Goal: Information Seeking & Learning: Learn about a topic

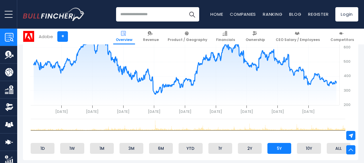
scroll to position [286, 0]
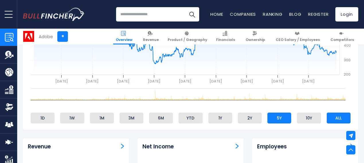
click at [332, 119] on li "ALL" at bounding box center [338, 118] width 24 height 11
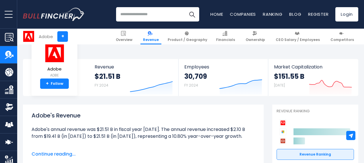
scroll to position [48, 0]
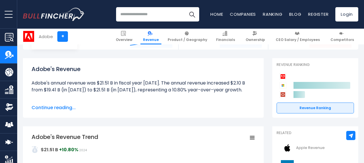
click at [56, 106] on span "Continue reading..." at bounding box center [143, 107] width 223 height 7
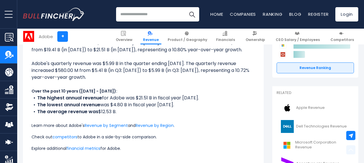
scroll to position [95, 0]
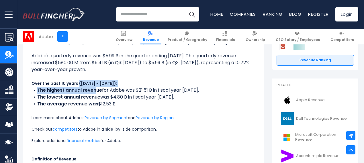
drag, startPoint x: 41, startPoint y: 86, endPoint x: 93, endPoint y: 90, distance: 51.7
click at [93, 90] on ul "Adobe's annual revenue was $21.51 B in fiscal year [DATE]. The annual revenue i…" at bounding box center [143, 104] width 223 height 144
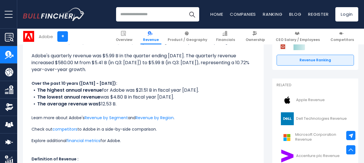
click at [101, 90] on li "The highest annual revenue for Adobe was $21.51 B in fiscal year 2024." at bounding box center [143, 90] width 223 height 7
drag, startPoint x: 97, startPoint y: 97, endPoint x: 33, endPoint y: 97, distance: 63.9
click at [33, 97] on li "The lowest annual revenue was $4.80 B in fiscal year 2015." at bounding box center [143, 97] width 223 height 7
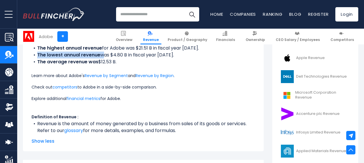
scroll to position [143, 0]
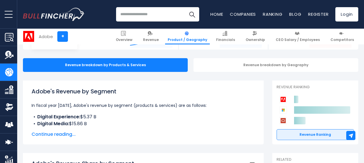
scroll to position [95, 0]
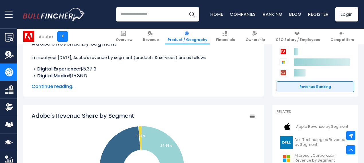
click at [49, 89] on span "Continue reading..." at bounding box center [143, 86] width 223 height 7
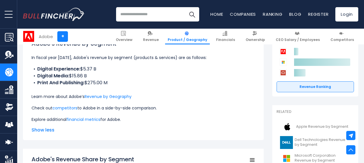
drag, startPoint x: 27, startPoint y: 69, endPoint x: 128, endPoint y: 84, distance: 102.0
click at [128, 84] on div "Adobe's Revenue by Segment In fiscal year 2024, Adobe's revenue by segment (pro…" at bounding box center [143, 86] width 241 height 107
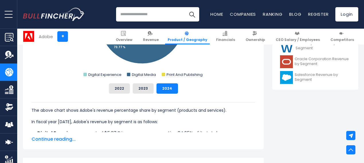
scroll to position [334, 0]
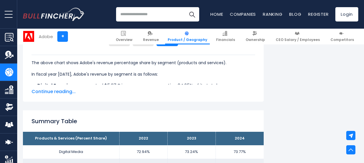
click at [42, 91] on span "Continue reading..." at bounding box center [143, 91] width 223 height 7
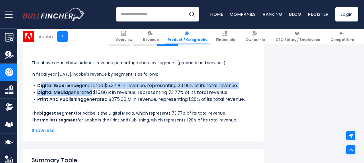
drag, startPoint x: 36, startPoint y: 88, endPoint x: 86, endPoint y: 94, distance: 51.3
click at [86, 94] on ul "Digital Experience generated $5.37 B in revenue, representing 24.95% of its tot…" at bounding box center [143, 92] width 223 height 21
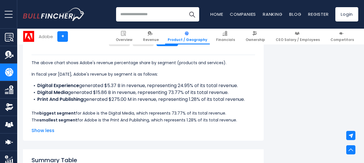
click at [95, 101] on li "Print And Publishing generated $275.00 M in revenue, representing 1.28% of its …" at bounding box center [143, 99] width 223 height 7
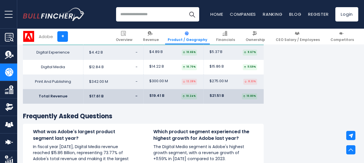
scroll to position [1002, 0]
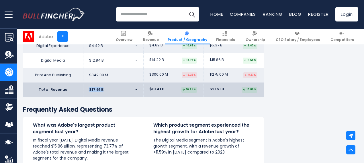
drag, startPoint x: 98, startPoint y: 97, endPoint x: 80, endPoint y: 90, distance: 19.0
click at [83, 90] on td "$17.61 B -" at bounding box center [113, 89] width 60 height 15
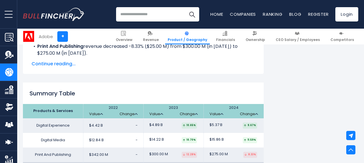
scroll to position [907, 0]
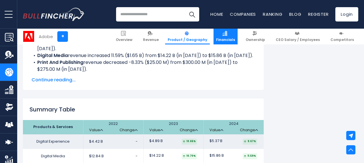
click at [218, 31] on link "Financials" at bounding box center [225, 37] width 24 height 16
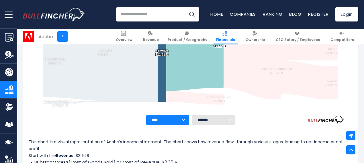
scroll to position [176, 0]
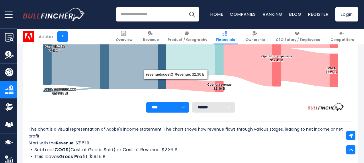
click at [170, 105] on select "**** **** **** **** **** ****" at bounding box center [167, 107] width 43 height 10
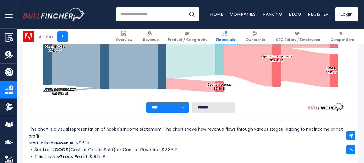
click at [117, 119] on div "This chart is a visual representation of Adobe's income statement. The chart sh…" at bounding box center [191, 141] width 324 height 56
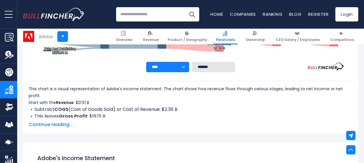
scroll to position [224, 0]
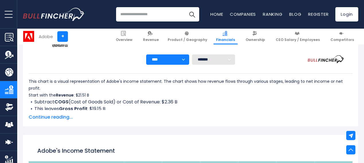
click at [42, 116] on span "Continue reading..." at bounding box center [191, 117] width 324 height 7
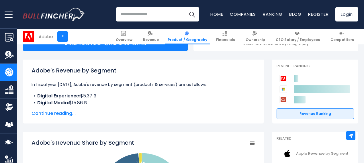
click at [66, 111] on span "Continue reading..." at bounding box center [143, 113] width 223 height 7
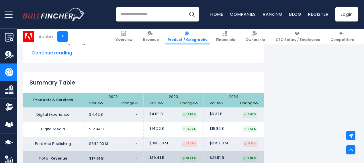
scroll to position [928, 0]
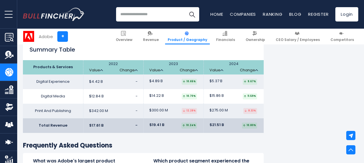
drag, startPoint x: 84, startPoint y: 70, endPoint x: 143, endPoint y: 132, distance: 85.3
click at [143, 132] on table "Products & Services 2022 Value Change 2023" at bounding box center [143, 96] width 241 height 73
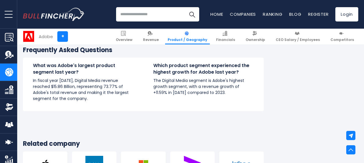
scroll to position [1119, 0]
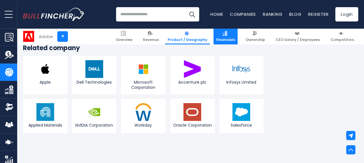
click at [232, 37] on link "Financials" at bounding box center [225, 37] width 24 height 16
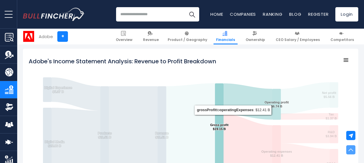
scroll to position [224, 0]
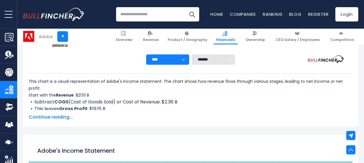
click at [29, 117] on span "Continue reading..." at bounding box center [191, 117] width 324 height 7
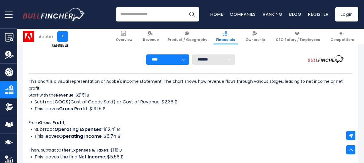
click at [168, 63] on select "**** **** **** **** **** ****" at bounding box center [167, 59] width 43 height 10
click at [209, 101] on li "Subtract COGS (Cost of Goods Sold) or Cost of Revenue: $2.36 B" at bounding box center [191, 102] width 324 height 7
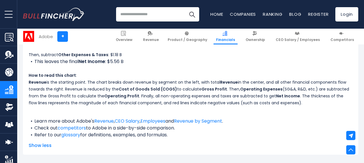
scroll to position [463, 0]
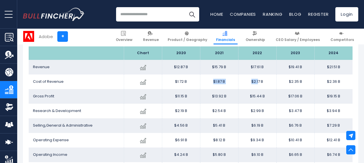
drag, startPoint x: 207, startPoint y: 91, endPoint x: 254, endPoint y: 86, distance: 47.5
click at [254, 86] on tr "Cost of Revenue Created with Highcharts 12.1.2 $2.36 B 0.17% 2024 $1.72B ​ $1.7…" at bounding box center [191, 81] width 324 height 15
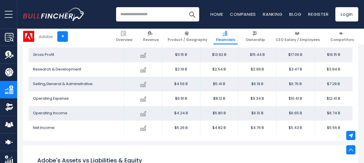
scroll to position [510, 0]
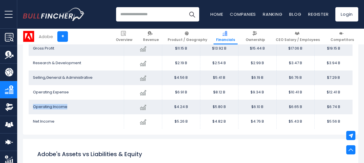
drag, startPoint x: 68, startPoint y: 111, endPoint x: 25, endPoint y: 109, distance: 42.7
click at [29, 109] on td "Operating Income" at bounding box center [76, 107] width 95 height 15
drag, startPoint x: 78, startPoint y: 123, endPoint x: 58, endPoint y: 114, distance: 21.3
click at [58, 109] on span "Operating Income" at bounding box center [50, 106] width 34 height 5
drag, startPoint x: 64, startPoint y: 114, endPoint x: 34, endPoint y: 113, distance: 29.8
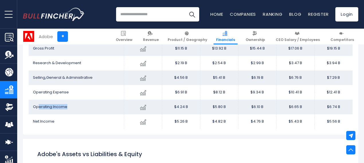
click at [34, 113] on td "Operating Income" at bounding box center [76, 107] width 95 height 15
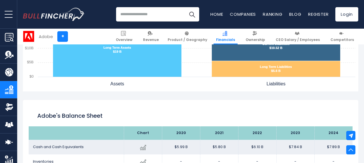
scroll to position [749, 0]
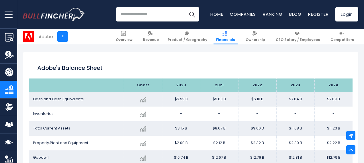
drag, startPoint x: 126, startPoint y: 84, endPoint x: 148, endPoint y: 93, distance: 23.4
click at [148, 93] on div "Adobe's Balance Sheet Chart 2020 $7.89 B -" at bounding box center [190, 148] width 335 height 192
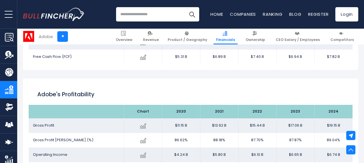
scroll to position [1083, 0]
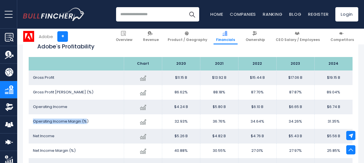
drag, startPoint x: 82, startPoint y: 127, endPoint x: 29, endPoint y: 129, distance: 53.6
click at [33, 124] on span "Operating Income Margin (%)" at bounding box center [61, 121] width 56 height 5
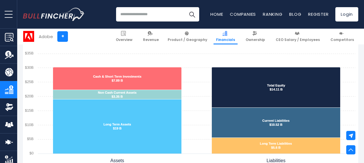
scroll to position [606, 0]
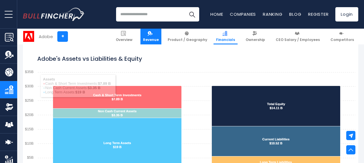
click at [161, 33] on link "Revenue" at bounding box center [150, 37] width 21 height 16
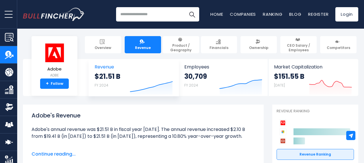
scroll to position [48, 0]
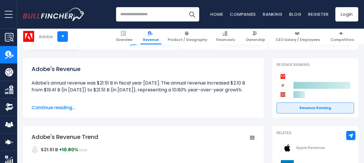
click at [68, 108] on span "Continue reading..." at bounding box center [143, 107] width 223 height 7
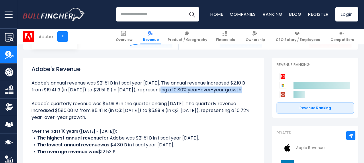
drag, startPoint x: 63, startPoint y: 89, endPoint x: 181, endPoint y: 95, distance: 118.4
click at [181, 95] on ul "Adobe's annual revenue was $21.51 B in fiscal year [DATE]. The annual revenue i…" at bounding box center [143, 152] width 223 height 144
drag, startPoint x: 176, startPoint y: 104, endPoint x: 177, endPoint y: 119, distance: 15.2
click at [177, 118] on li "Adobe's quarterly revenue was $5.99 B in the quarter ending [DATE]. The quarter…" at bounding box center [143, 110] width 223 height 21
click at [177, 119] on li "Adobe's quarterly revenue was $5.99 B in the quarter ending [DATE]. The quarter…" at bounding box center [143, 110] width 223 height 21
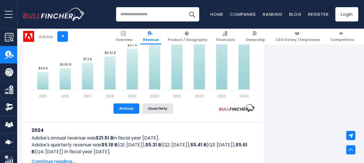
scroll to position [382, 0]
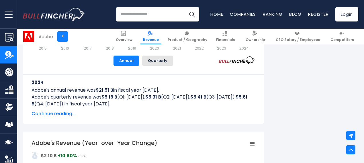
click at [37, 115] on span "Continue reading..." at bounding box center [143, 113] width 223 height 7
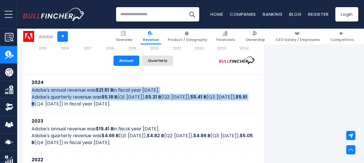
drag, startPoint x: 32, startPoint y: 95, endPoint x: 59, endPoint y: 105, distance: 28.7
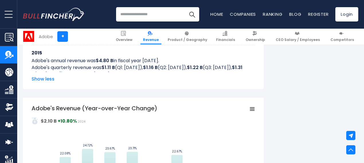
scroll to position [716, 0]
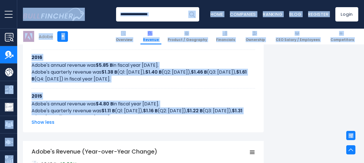
drag, startPoint x: 123, startPoint y: 115, endPoint x: 11, endPoint y: 96, distance: 112.8
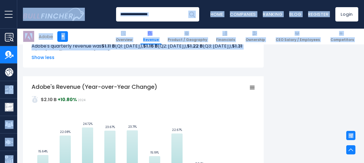
scroll to position [811, 0]
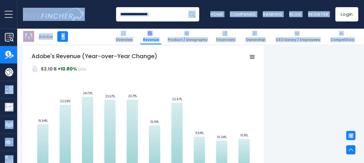
click at [103, 91] on rect "Adobe's Revenue (Year-over-Year Change)" at bounding box center [143, 116] width 223 height 129
click at [121, 58] on tspan "Adobe's Revenue (Year-over-Year Change)" at bounding box center [95, 56] width 126 height 8
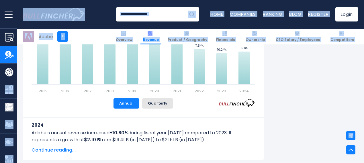
scroll to position [907, 0]
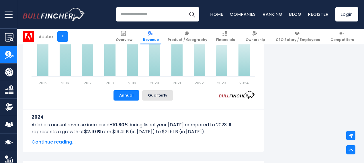
click at [55, 142] on span "Continue reading..." at bounding box center [143, 142] width 223 height 7
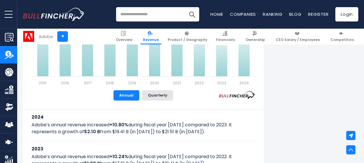
drag, startPoint x: 52, startPoint y: 131, endPoint x: 204, endPoint y: 139, distance: 152.3
click at [204, 139] on div "2024 Adobe’s annual revenue increased +10.80% during fiscal year 2024 compared …" at bounding box center [143, 125] width 223 height 32
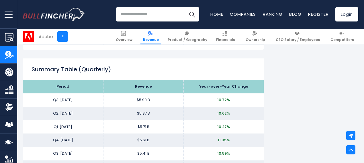
scroll to position [1480, 0]
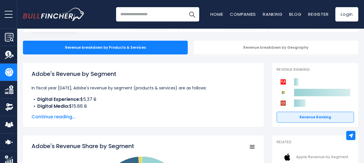
scroll to position [95, 0]
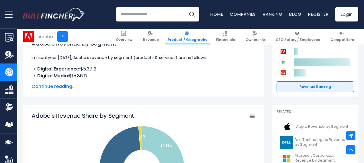
click at [69, 88] on span "Continue reading..." at bounding box center [143, 86] width 223 height 7
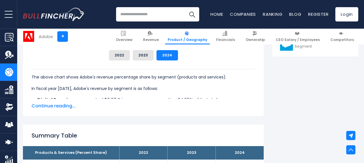
scroll to position [334, 0]
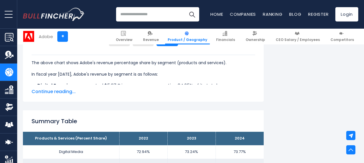
click at [57, 94] on span "Continue reading..." at bounding box center [143, 91] width 223 height 7
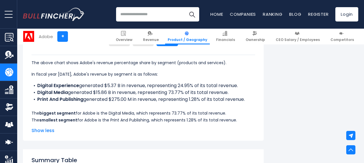
click at [37, 86] on b "Digital Experience" at bounding box center [58, 85] width 42 height 7
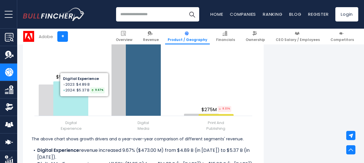
scroll to position [811, 0]
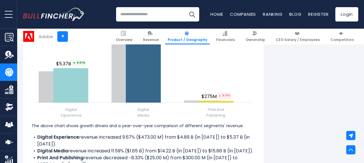
drag, startPoint x: 129, startPoint y: 139, endPoint x: 172, endPoint y: 138, distance: 42.7
click at [172, 129] on p "The above chart shows growth drivers and a year-over-year comparison of differe…" at bounding box center [143, 125] width 223 height 7
drag, startPoint x: 168, startPoint y: 133, endPoint x: 101, endPoint y: 134, distance: 67.3
click at [101, 129] on p "The above chart shows growth drivers and a year-over-year comparison of differe…" at bounding box center [143, 125] width 223 height 7
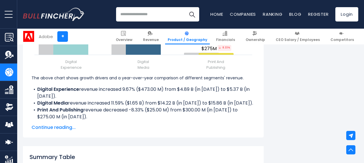
click at [114, 107] on li "Digital Media revenue increased 11.59% ($1.65 B) from $14.22 B (in [DATE]) to $…" at bounding box center [143, 103] width 223 height 7
drag, startPoint x: 90, startPoint y: 100, endPoint x: 139, endPoint y: 99, distance: 49.0
click at [139, 99] on div "The above chart shows growth drivers and a year-over-year comparison of differe…" at bounding box center [143, 97] width 223 height 46
click at [37, 131] on span "Continue reading..." at bounding box center [143, 127] width 223 height 7
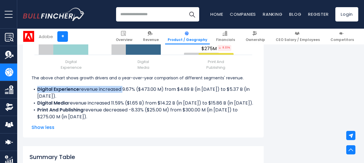
drag, startPoint x: 27, startPoint y: 105, endPoint x: 118, endPoint y: 105, distance: 90.5
click at [118, 100] on li "Digital Experience revenue increased 9.67% ($473.00 M) from $4.89 B (in [DATE])…" at bounding box center [143, 93] width 223 height 14
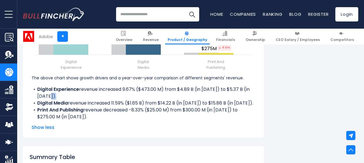
drag, startPoint x: 31, startPoint y: 115, endPoint x: 54, endPoint y: 113, distance: 23.3
click at [54, 113] on div "The above chart shows growth drivers and a year-over-year comparison of differe…" at bounding box center [143, 97] width 223 height 46
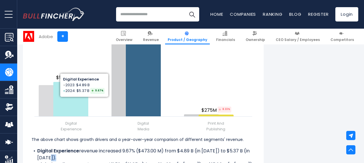
scroll to position [811, 0]
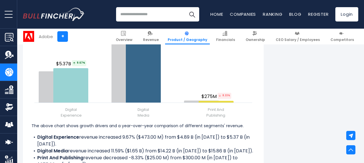
click at [221, 147] on li "Digital Experience revenue increased 9.67% ($473.00 M) from $4.89 B (in [DATE])…" at bounding box center [143, 141] width 223 height 14
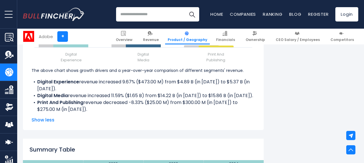
scroll to position [859, 0]
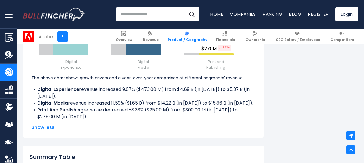
click at [196, 131] on span "Show less" at bounding box center [143, 127] width 223 height 7
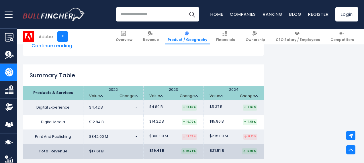
scroll to position [955, 0]
